Goal: Find specific page/section: Find specific page/section

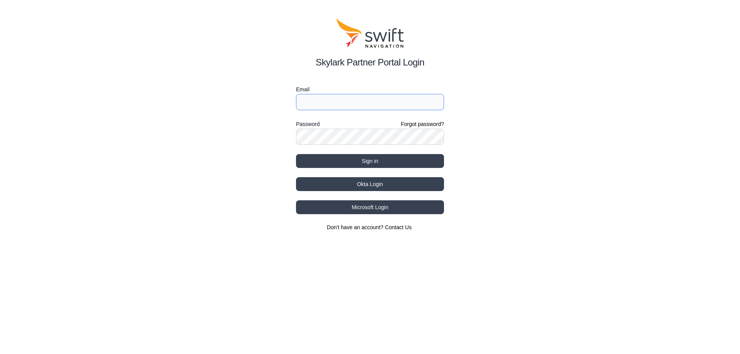
click at [399, 106] on input "Email" at bounding box center [370, 102] width 148 height 16
click at [370, 102] on input "[EMAIL_ADDRESS][DOMAIN_NAME]" at bounding box center [370, 102] width 148 height 16
click at [369, 102] on input "[EMAIL_ADDRESS][DOMAIN_NAME]" at bounding box center [370, 102] width 148 height 16
type input "[EMAIL_ADDRESS][DOMAIN_NAME]"
click at [296, 154] on button "Sign in" at bounding box center [370, 161] width 148 height 14
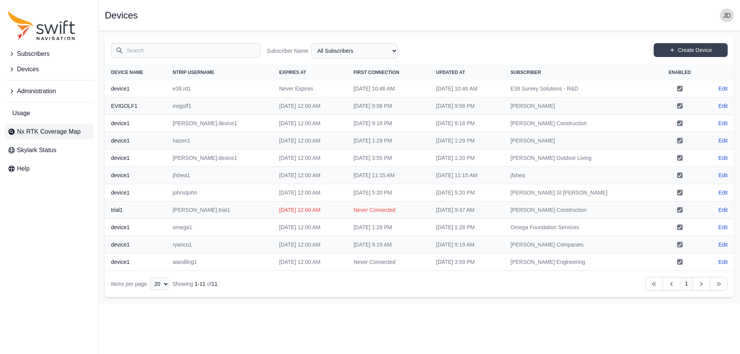
click at [55, 133] on span "Nx RTK Coverage Map" at bounding box center [49, 131] width 64 height 9
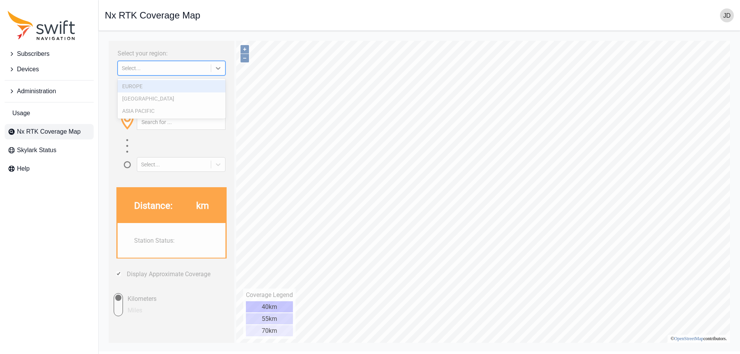
click at [163, 64] on div "Select..." at bounding box center [164, 68] width 93 height 8
click at [206, 95] on div "[GEOGRAPHIC_DATA]" at bounding box center [172, 99] width 108 height 12
